Goal: Find specific page/section: Find specific page/section

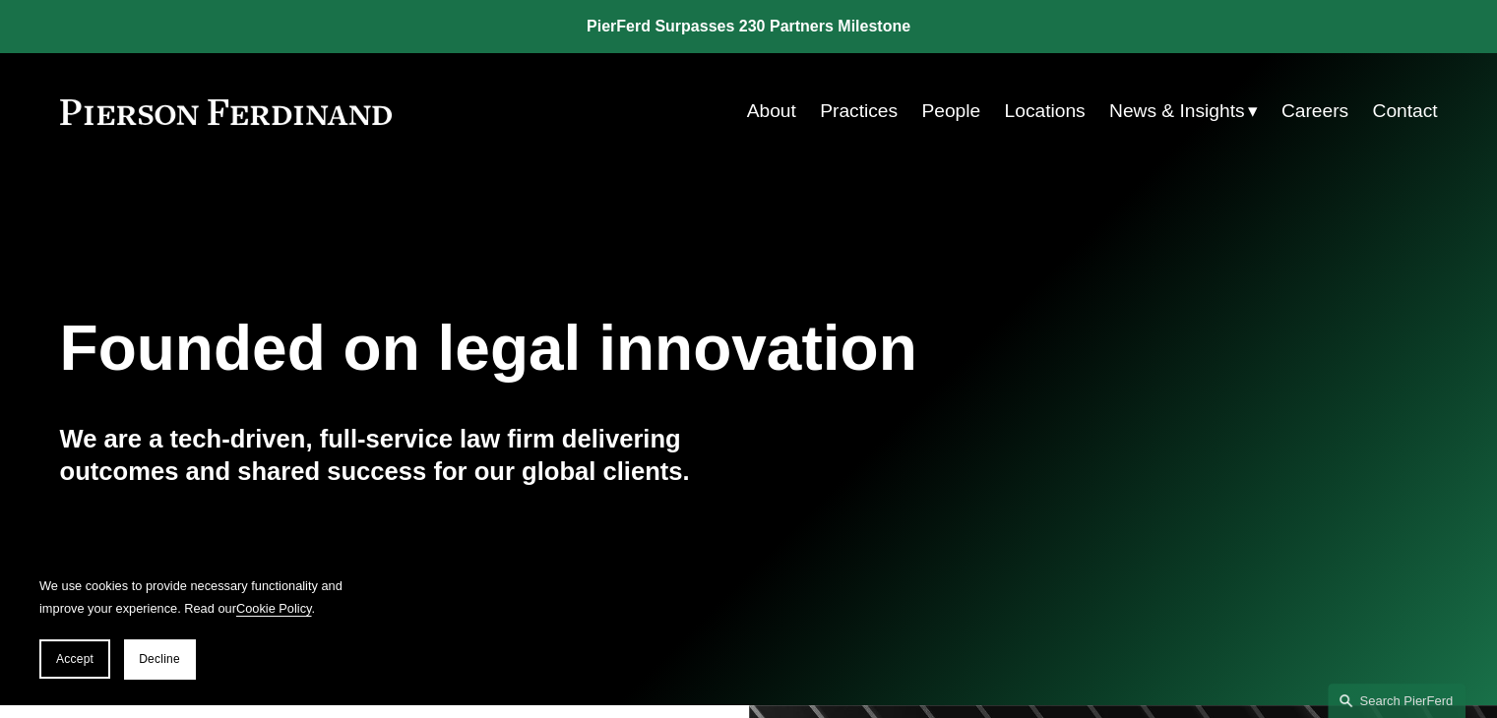
click at [1327, 110] on link "Careers" at bounding box center [1314, 110] width 67 height 37
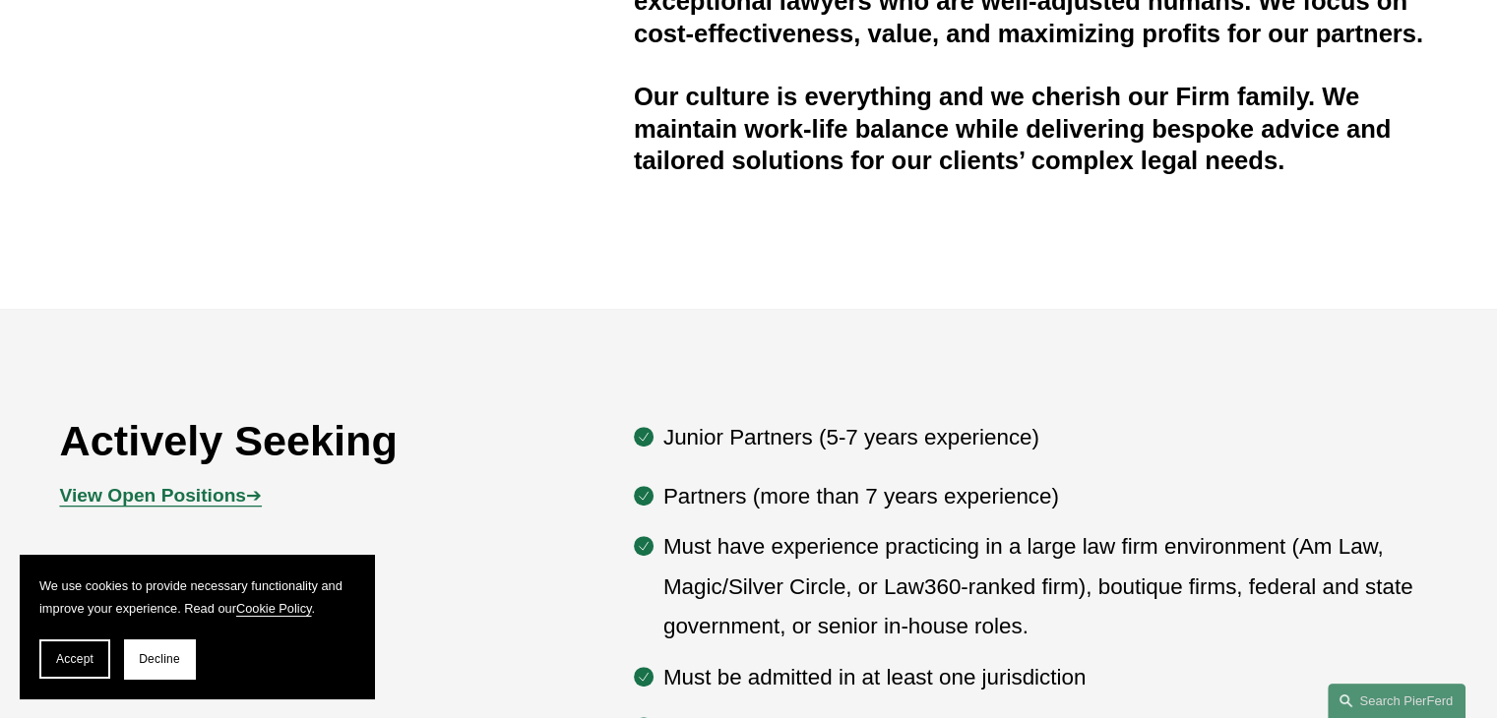
scroll to position [918, 0]
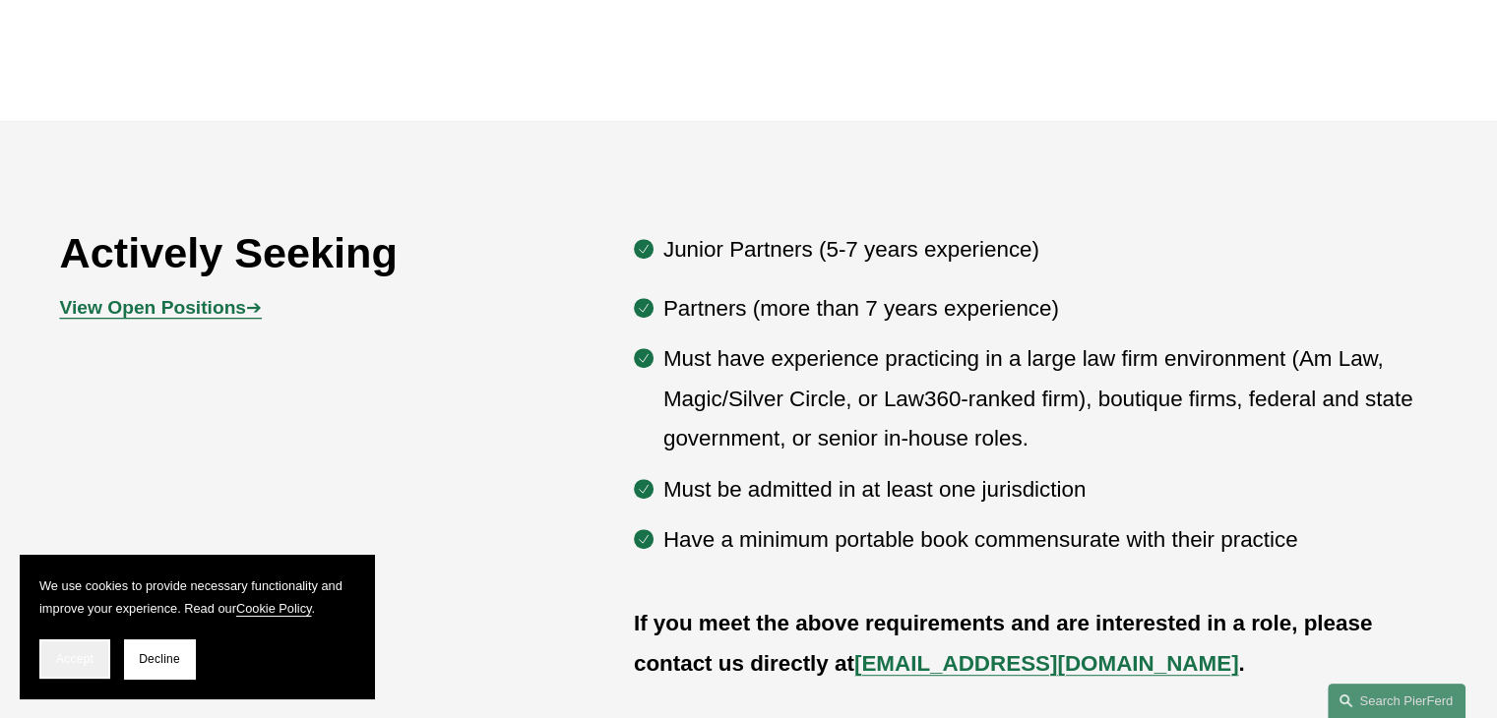
click at [87, 654] on span "Accept" at bounding box center [74, 659] width 37 height 14
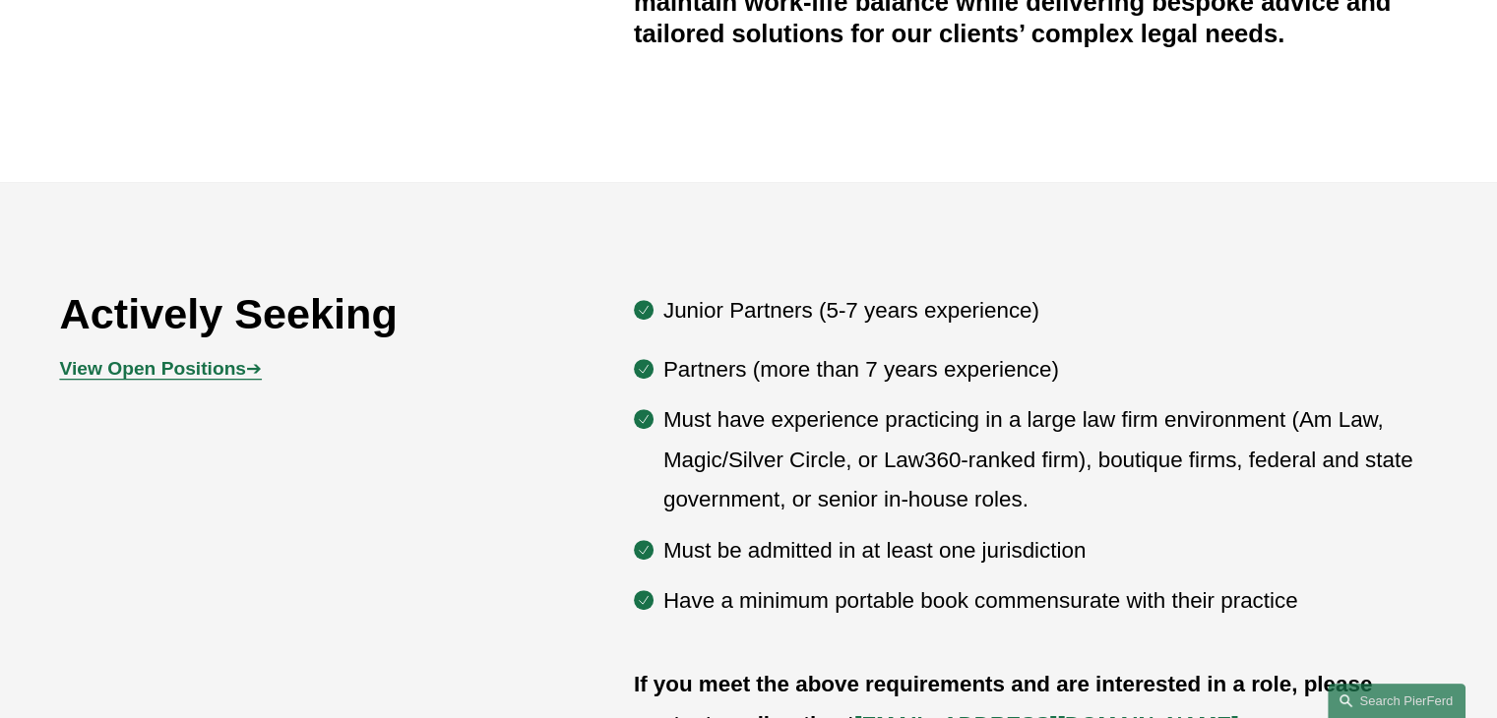
scroll to position [730, 0]
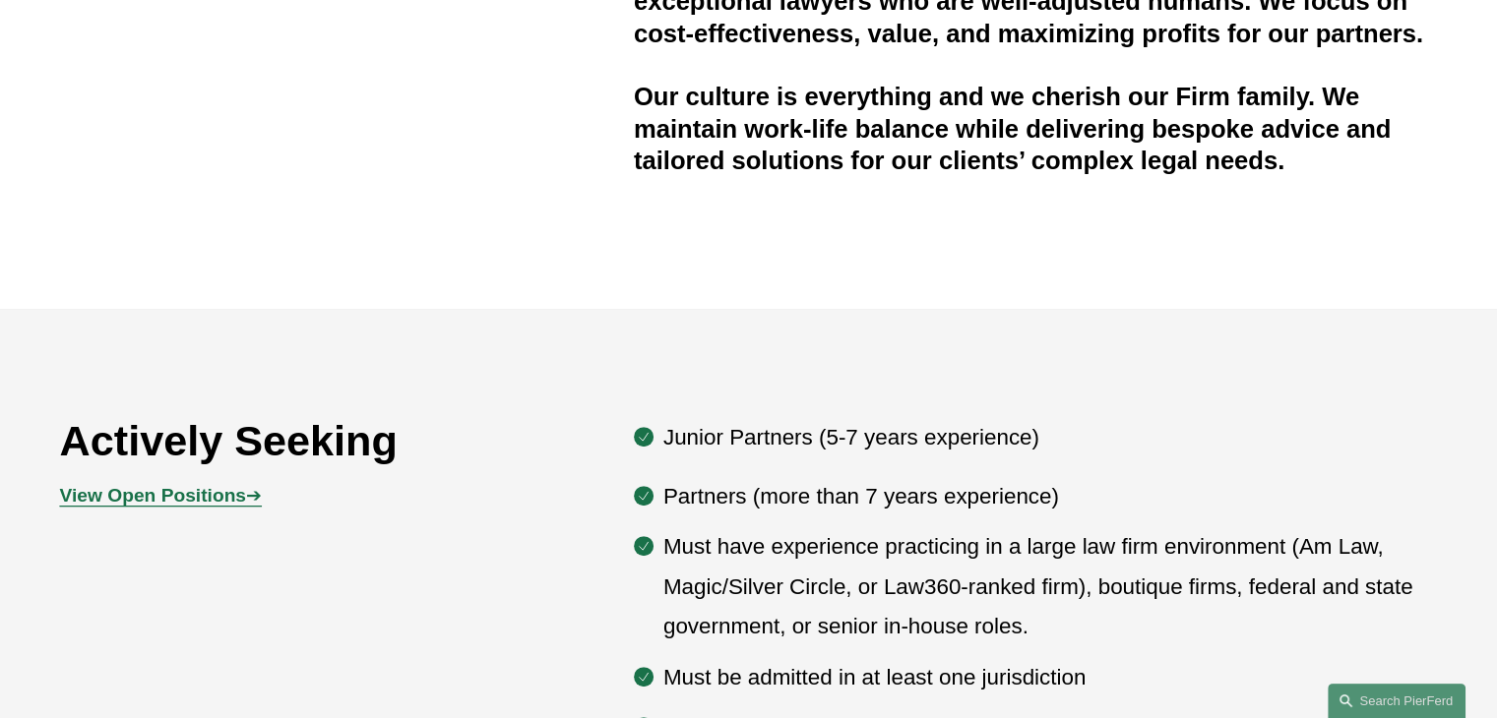
click at [213, 497] on strong "View Open Positions" at bounding box center [153, 495] width 186 height 21
